Goal: Transaction & Acquisition: Purchase product/service

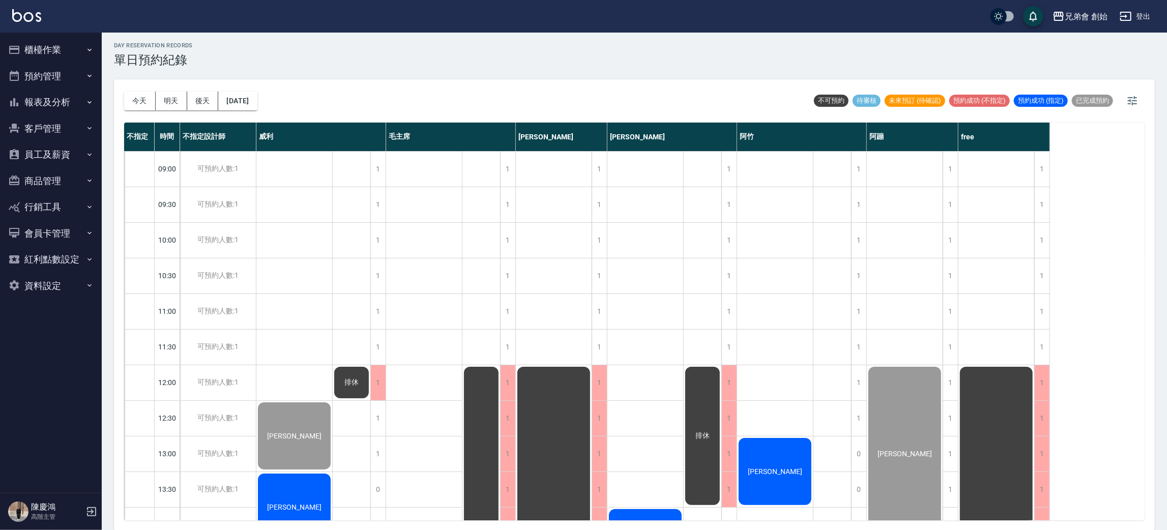
scroll to position [228, 0]
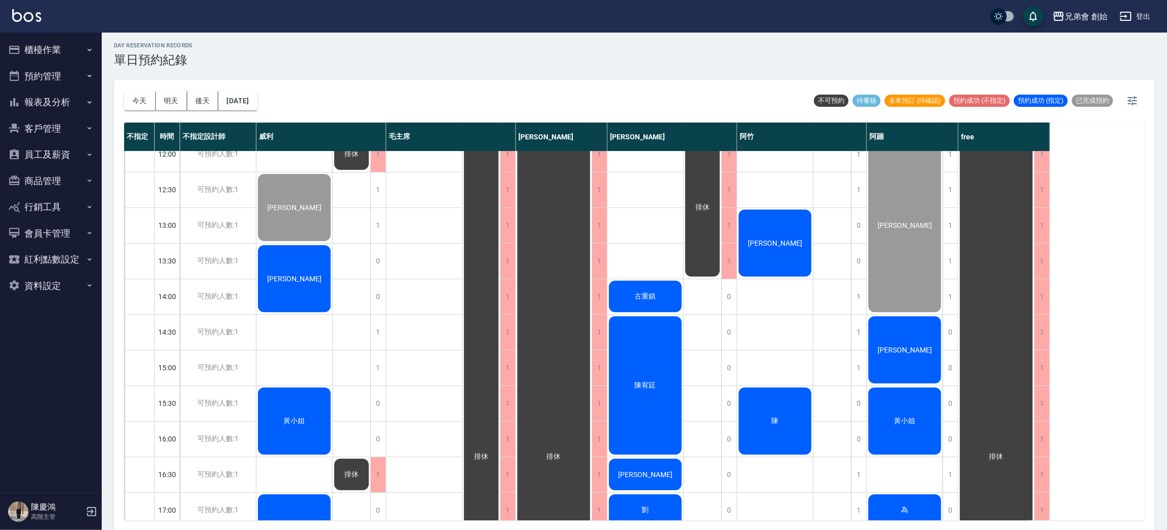
click at [332, 243] on div "[PERSON_NAME]" at bounding box center [294, 207] width 76 height 70
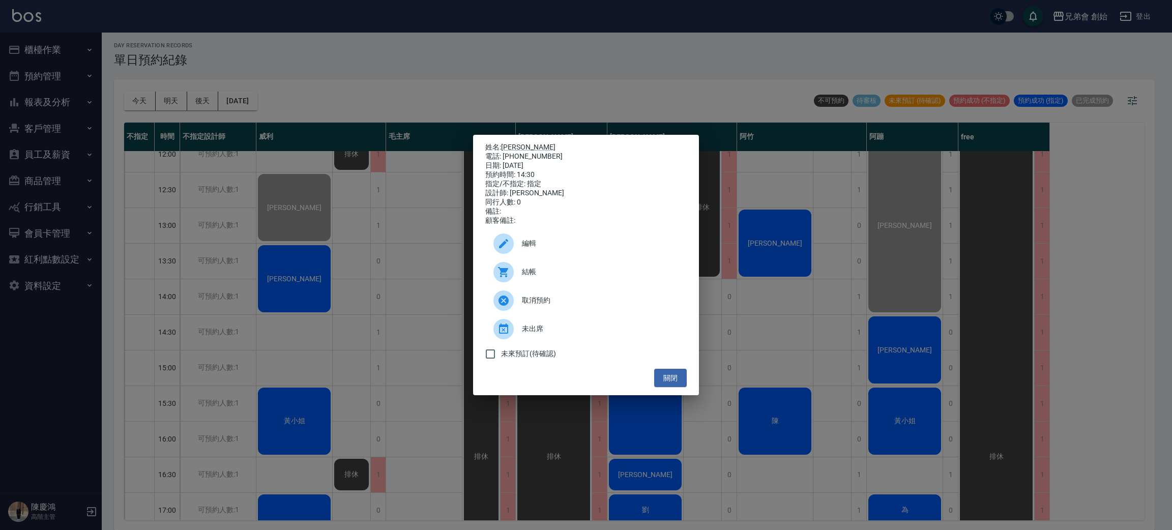
click at [575, 286] on div "結帳" at bounding box center [585, 272] width 201 height 28
click at [794, 340] on div "姓名: 陳湧冠 電話: 0965800755 日期: 2025/08/19 預約時間: 14:30 指定/不指定: 指定 設計師: 阿蹦 同行人數: 0 備註…" at bounding box center [586, 265] width 1172 height 530
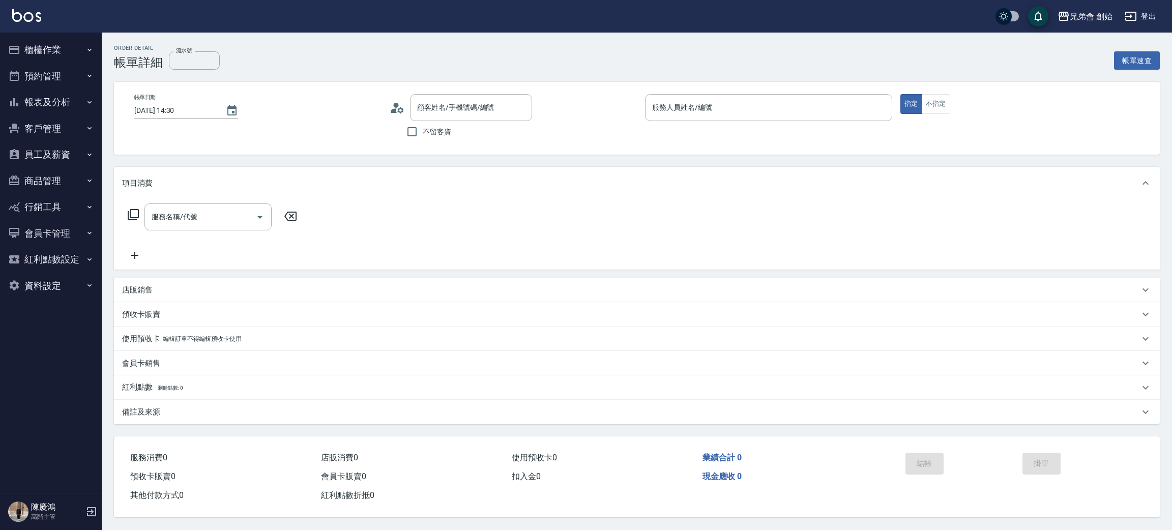
click at [212, 206] on div "服務名稱/代號" at bounding box center [207, 216] width 127 height 27
type input "阿蹦(無代號)"
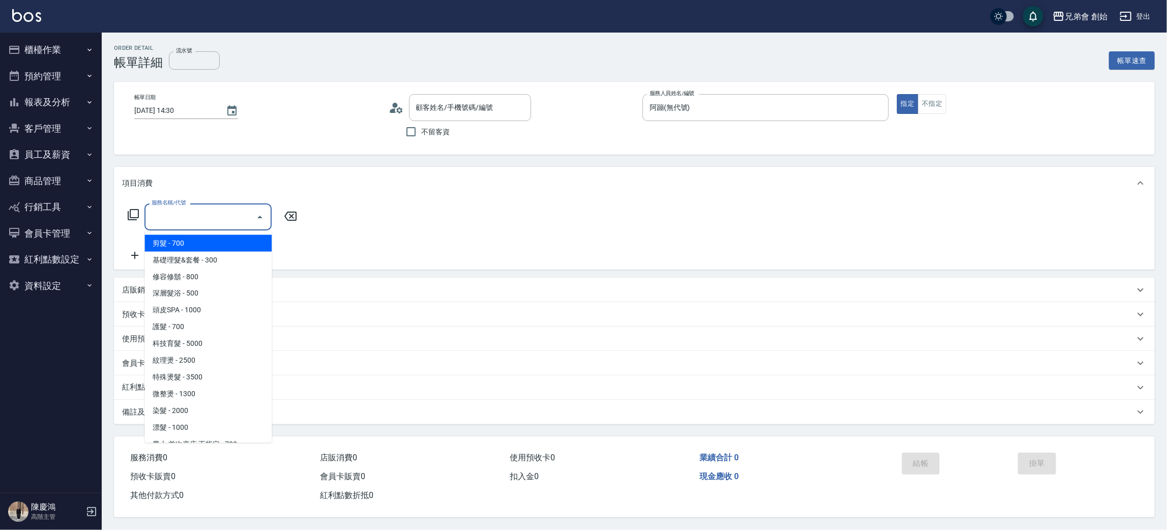
type input "[PERSON_NAME]/0965800755/null"
click at [217, 240] on span "剪髮 - 700" at bounding box center [207, 243] width 127 height 17
type input "剪髮(A01)"
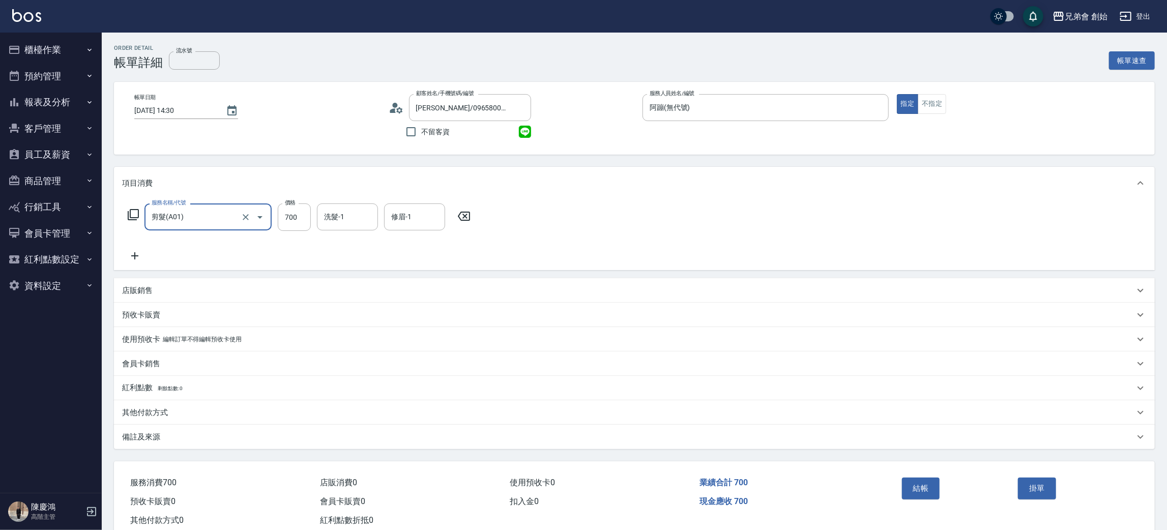
click at [180, 414] on div "其他付款方式" at bounding box center [628, 412] width 1012 height 11
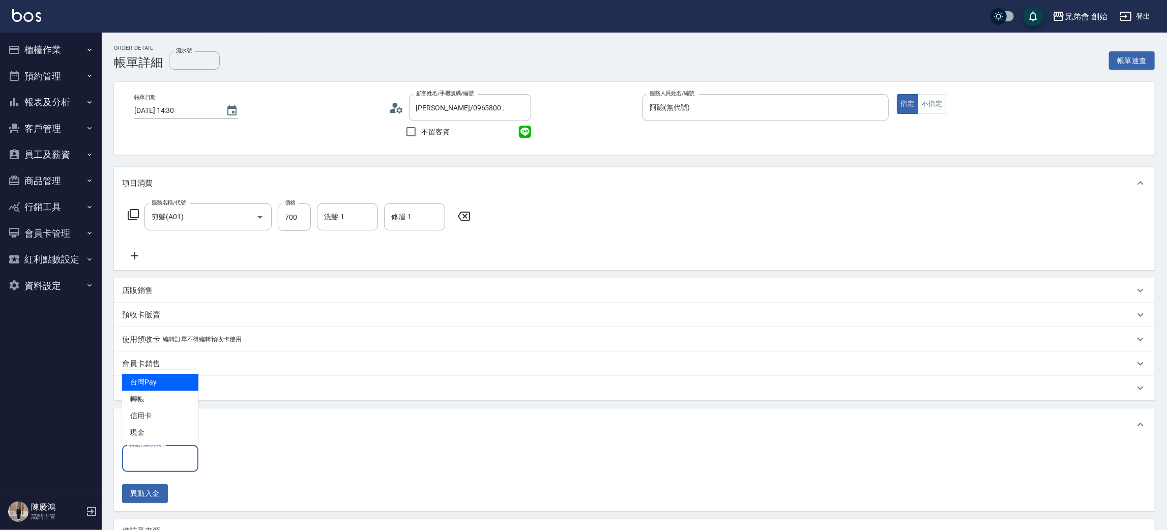
click at [171, 454] on input "其他付款方式" at bounding box center [160, 459] width 67 height 18
drag, startPoint x: 154, startPoint y: 403, endPoint x: 177, endPoint y: 400, distance: 24.1
click at [154, 404] on span "轉帳" at bounding box center [160, 399] width 76 height 17
type input "轉帳"
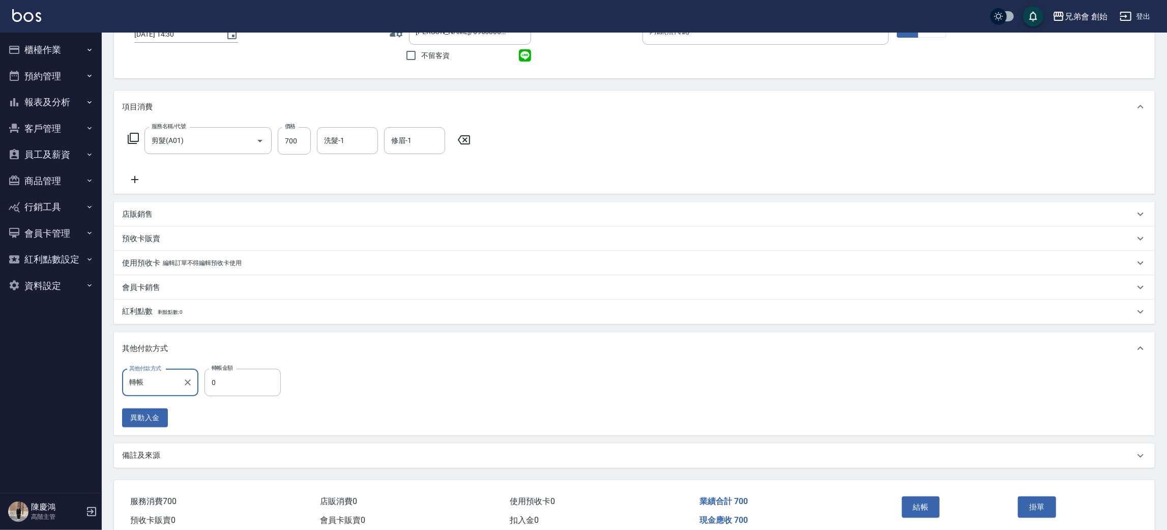
scroll to position [121, 0]
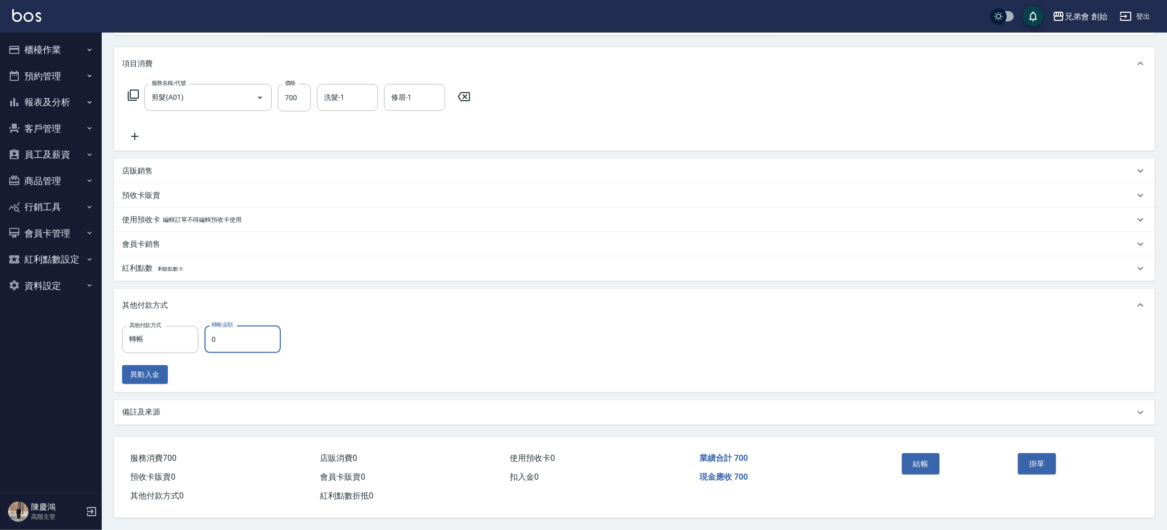
drag, startPoint x: 233, startPoint y: 347, endPoint x: 205, endPoint y: 331, distance: 32.8
click at [233, 347] on input "0" at bounding box center [242, 338] width 76 height 27
type input "700"
click at [911, 461] on button "結帳" at bounding box center [921, 463] width 38 height 21
